Goal: Find specific page/section: Find specific page/section

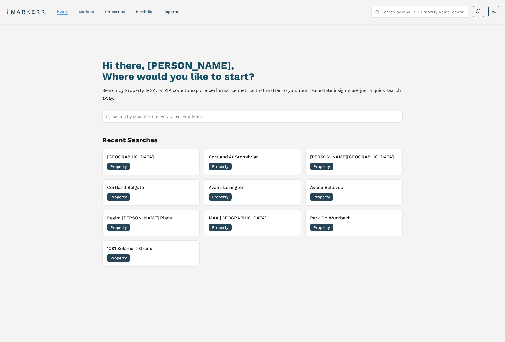
click at [87, 10] on link "markets" at bounding box center [86, 11] width 15 height 4
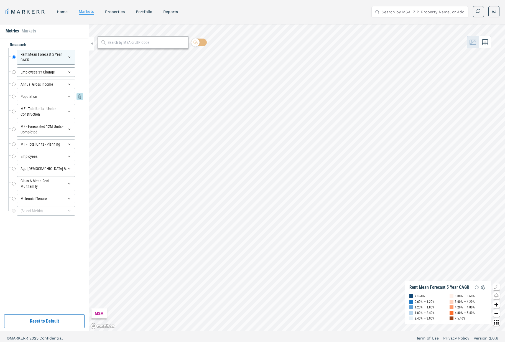
click at [12, 97] on input "Population" at bounding box center [14, 96] width 4 height 9
radio input "false"
radio input "true"
